Goal: Navigation & Orientation: Find specific page/section

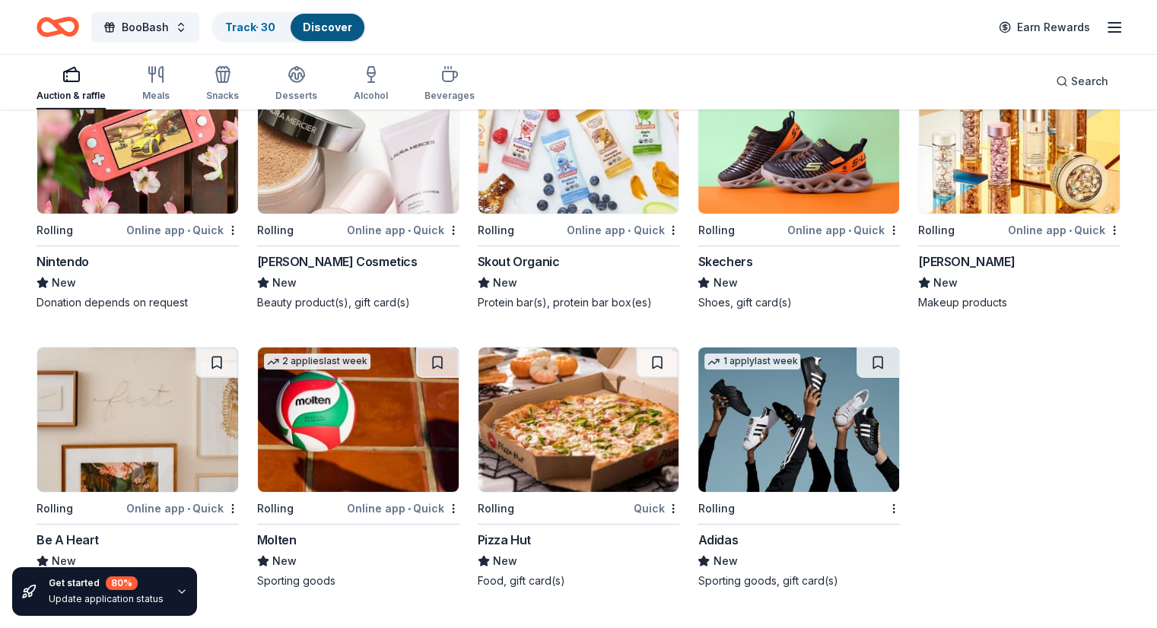
scroll to position [10906, 0]
click at [275, 29] on link "Track · 30" at bounding box center [250, 27] width 50 height 13
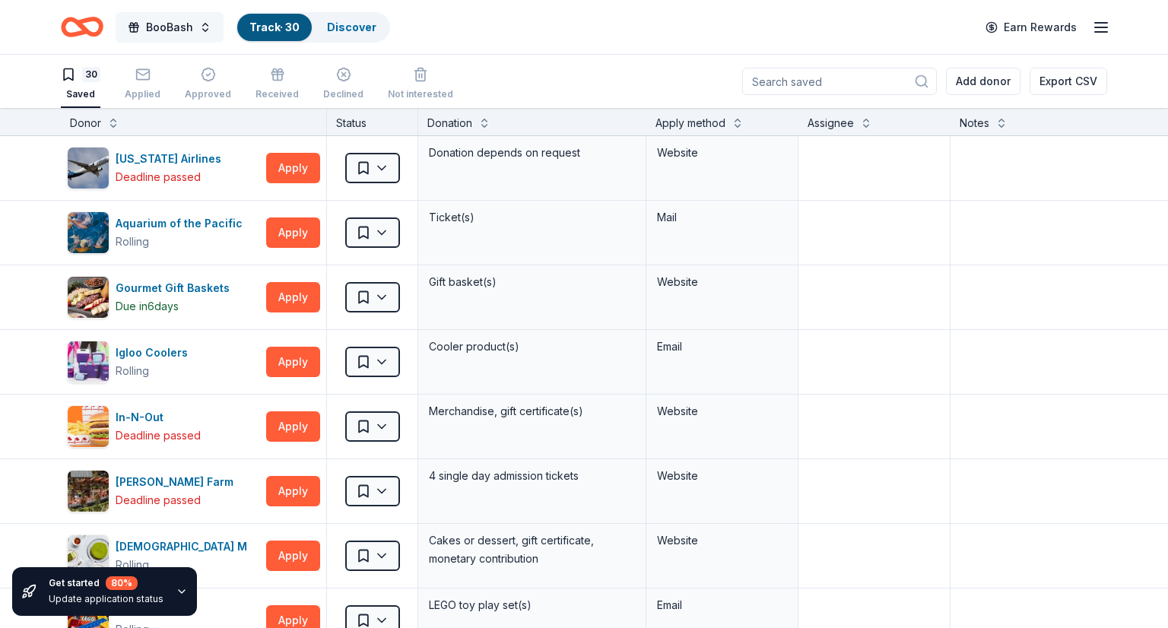
click at [208, 26] on button "BooBash" at bounding box center [170, 27] width 108 height 30
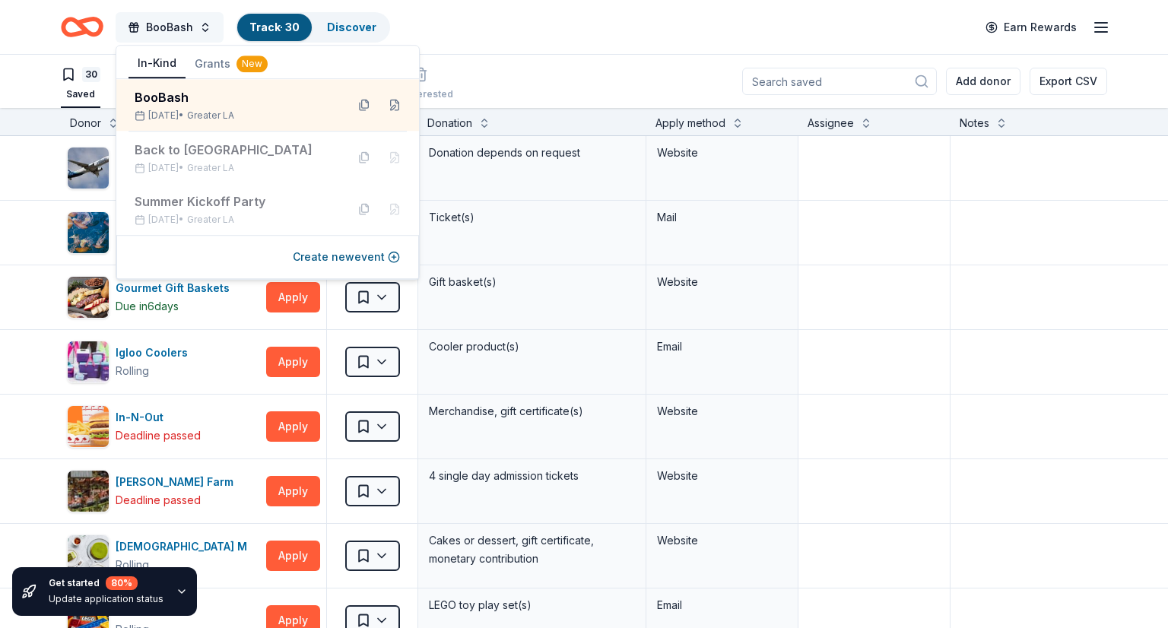
click at [208, 26] on button "BooBash" at bounding box center [170, 27] width 108 height 30
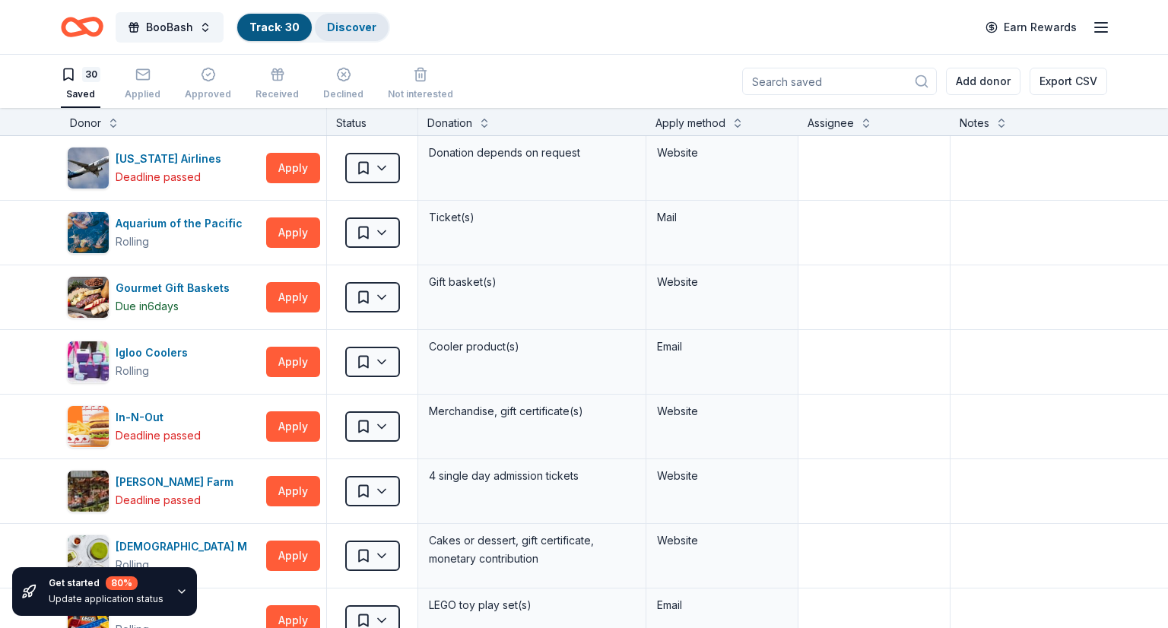
click at [366, 37] on div "Discover" at bounding box center [352, 27] width 74 height 27
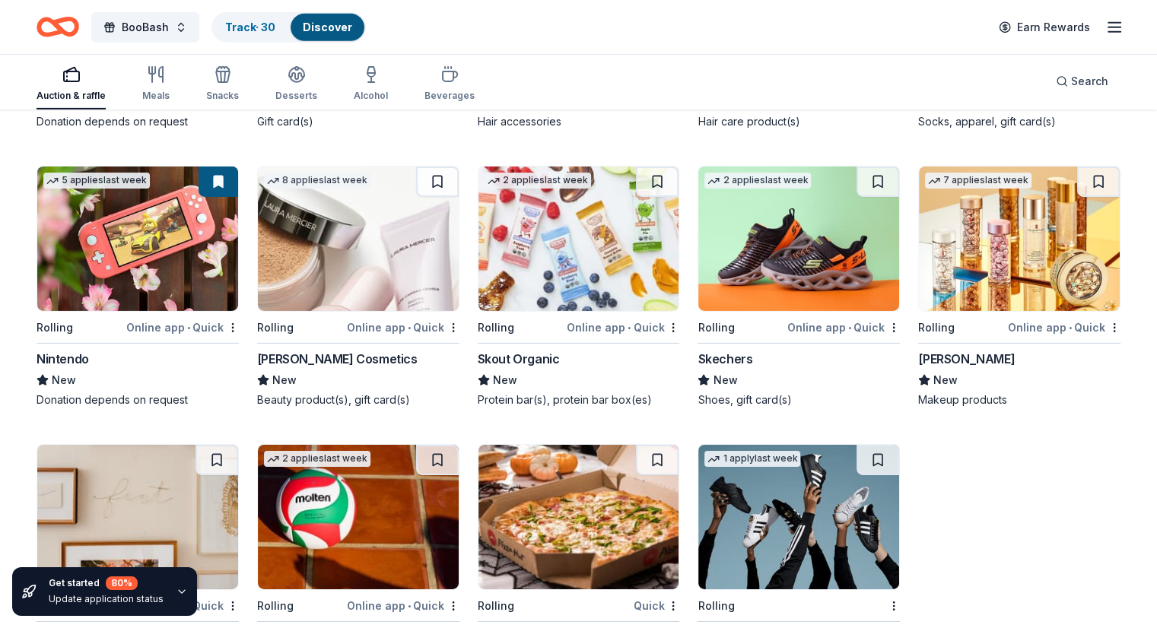
scroll to position [10891, 0]
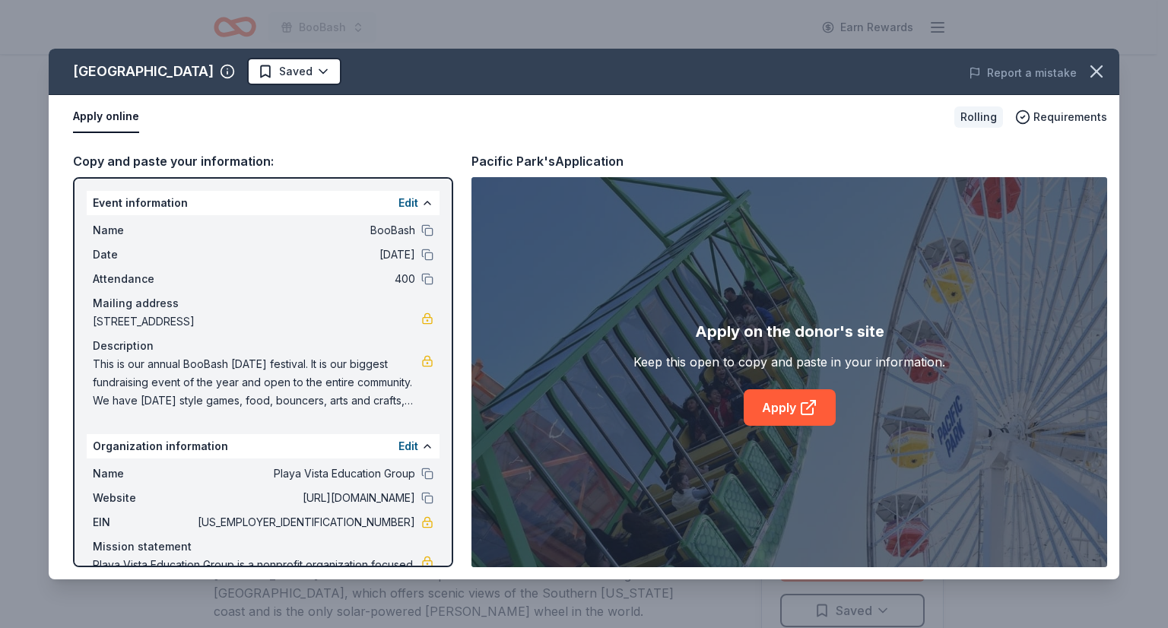
scroll to position [295, 0]
